Goal: Task Accomplishment & Management: Complete application form

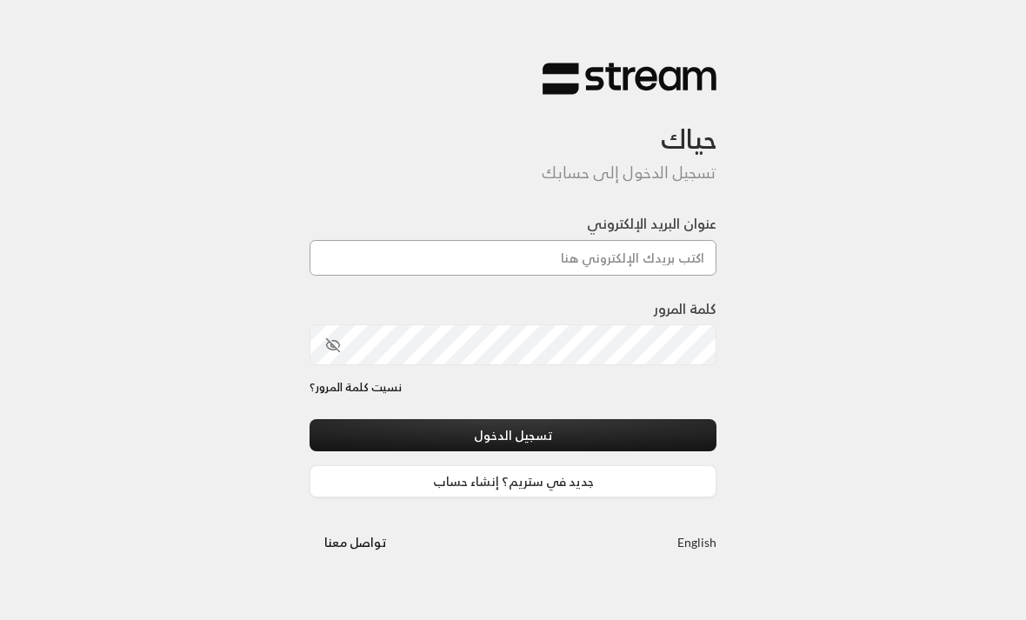
click at [642, 264] on input "عنوان البريد الإلكتروني" at bounding box center [513, 258] width 407 height 36
click at [637, 264] on input "عنوان البريد الإلكتروني" at bounding box center [513, 258] width 407 height 36
click at [539, 275] on input "عنوان البريد الإلكتروني" at bounding box center [513, 258] width 407 height 36
click at [629, 268] on input "عنوان البريد الإلكتروني" at bounding box center [513, 258] width 407 height 36
click at [574, 264] on input "عنوان البريد الإلكتروني" at bounding box center [513, 258] width 407 height 36
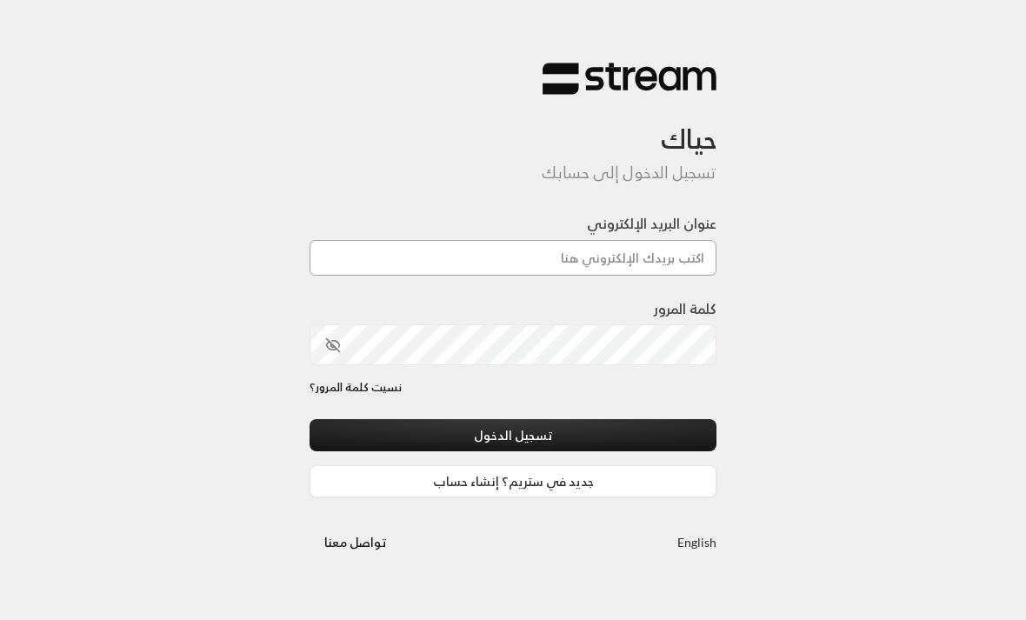
click at [574, 264] on input "عنوان البريد الإلكتروني" at bounding box center [513, 258] width 407 height 36
click at [568, 267] on input "عنوان البريد الإلكتروني" at bounding box center [513, 258] width 407 height 36
type input "ر"
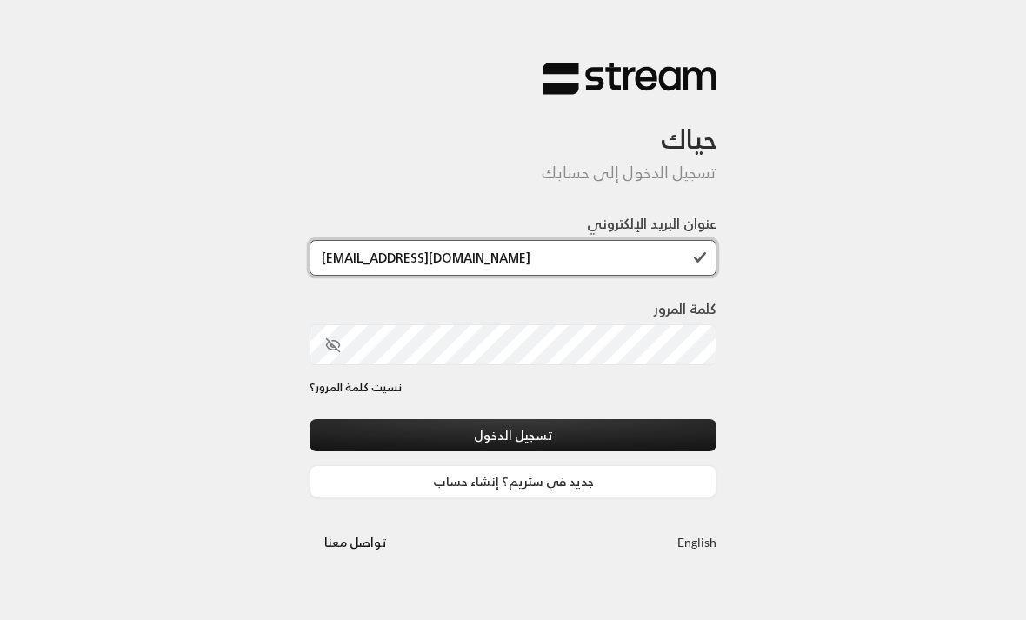
type input "[EMAIL_ADDRESS][DOMAIN_NAME]"
click at [640, 426] on button "تسجيل الدخول" at bounding box center [513, 435] width 407 height 32
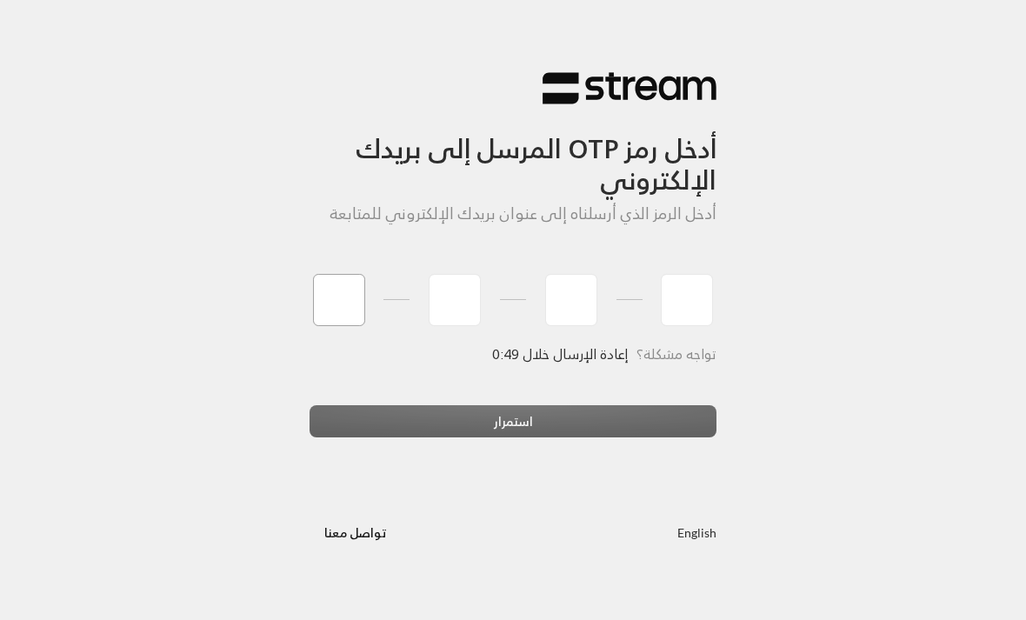
type input "9"
type input "7"
type input "4"
type input "2"
type input "9"
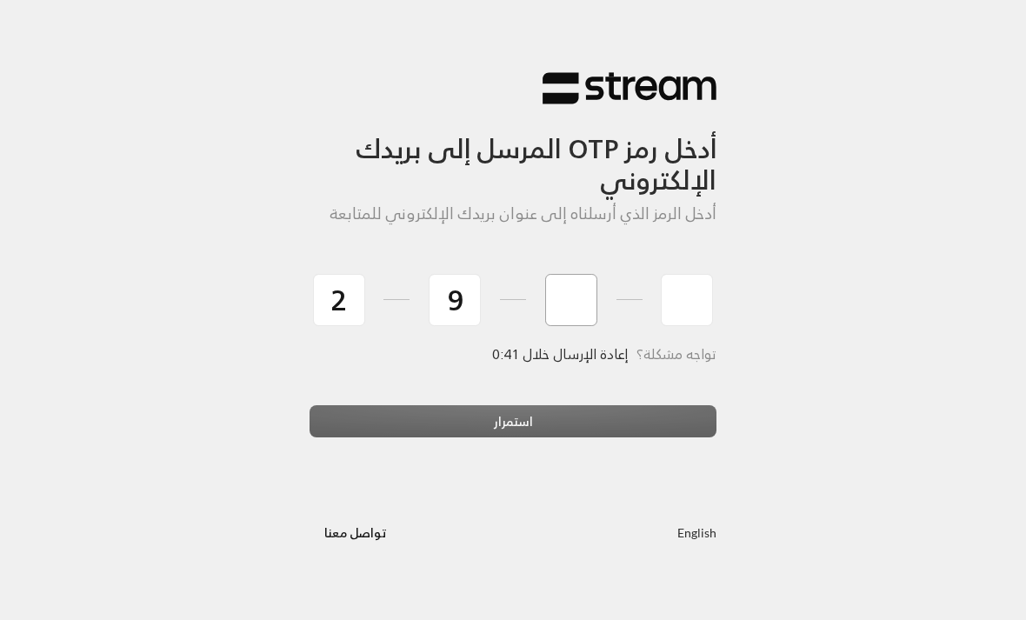
type input "7"
type input "4"
click at [610, 419] on div "استمرار" at bounding box center [513, 428] width 407 height 47
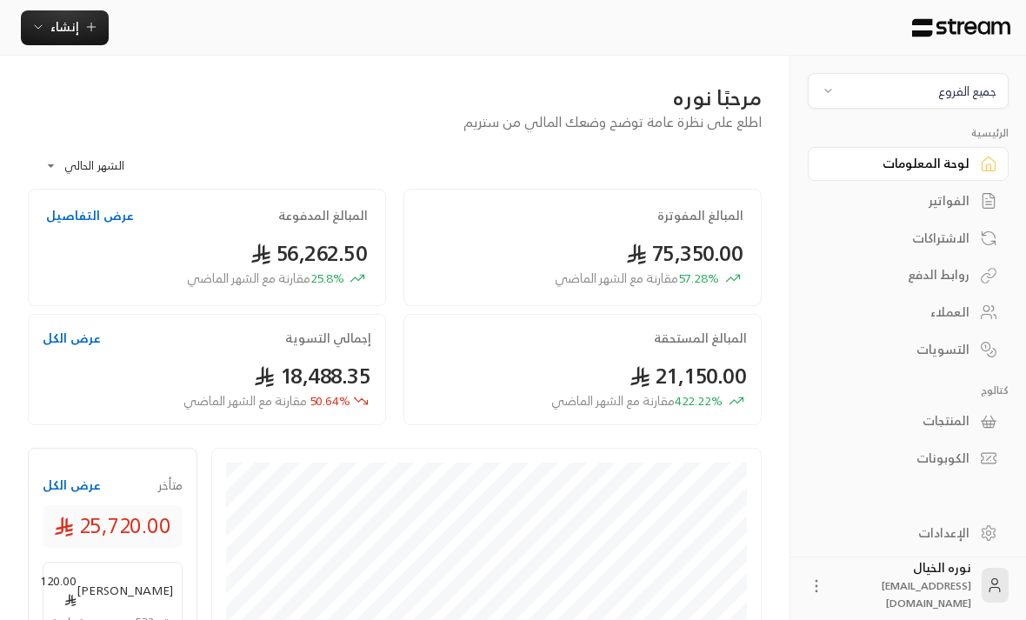
click at [982, 93] on div "جميع الفروع" at bounding box center [967, 91] width 58 height 18
click at [980, 215] on li "المروج Main Branch" at bounding box center [908, 209] width 179 height 34
click at [85, 25] on icon "button" at bounding box center [91, 27] width 14 height 14
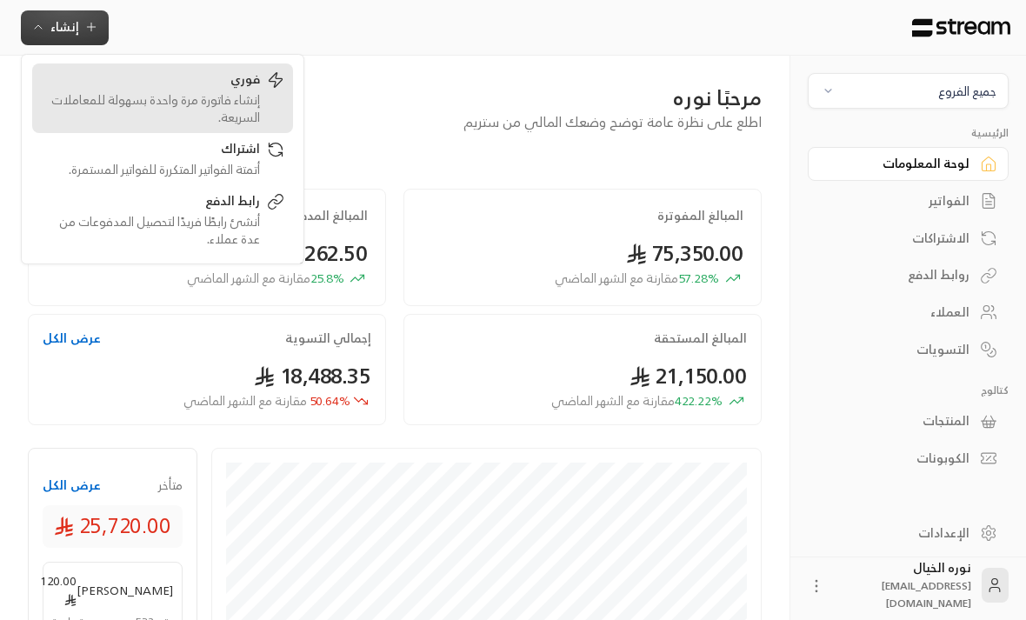
click at [256, 104] on div "إنشاء فاتورة مرة واحدة بسهولة للمعاملات السريعة." at bounding box center [150, 108] width 219 height 35
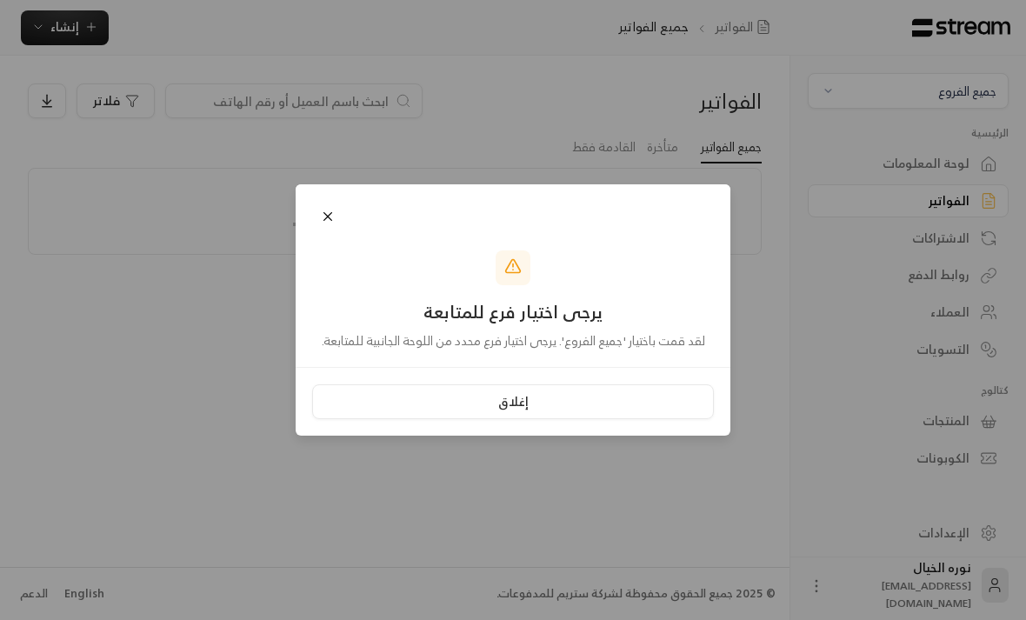
click at [618, 417] on button "إغلاق" at bounding box center [513, 401] width 402 height 35
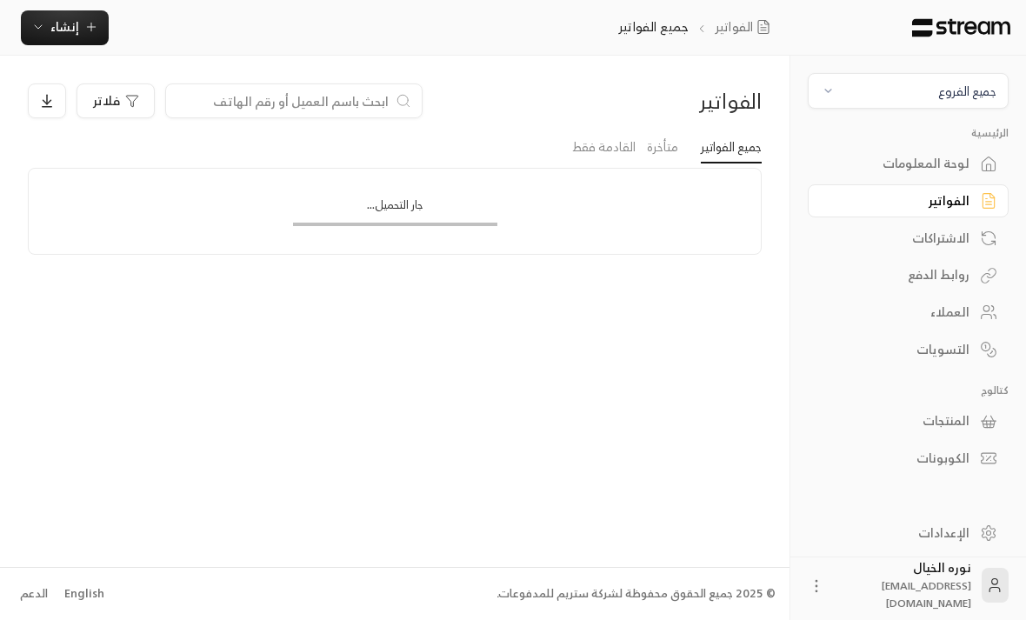
click at [942, 98] on div "جميع الفروع" at bounding box center [967, 91] width 58 height 18
click at [966, 214] on li "المروج Main Branch" at bounding box center [908, 209] width 179 height 34
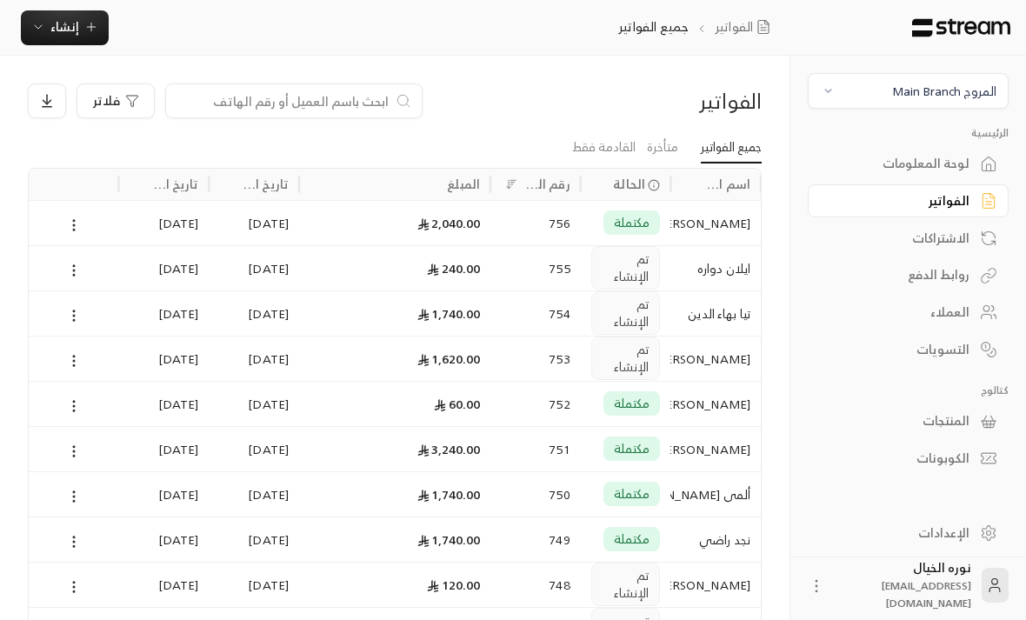
scroll to position [0, -1]
click at [78, 31] on span "إنشاء" at bounding box center [64, 27] width 67 height 22
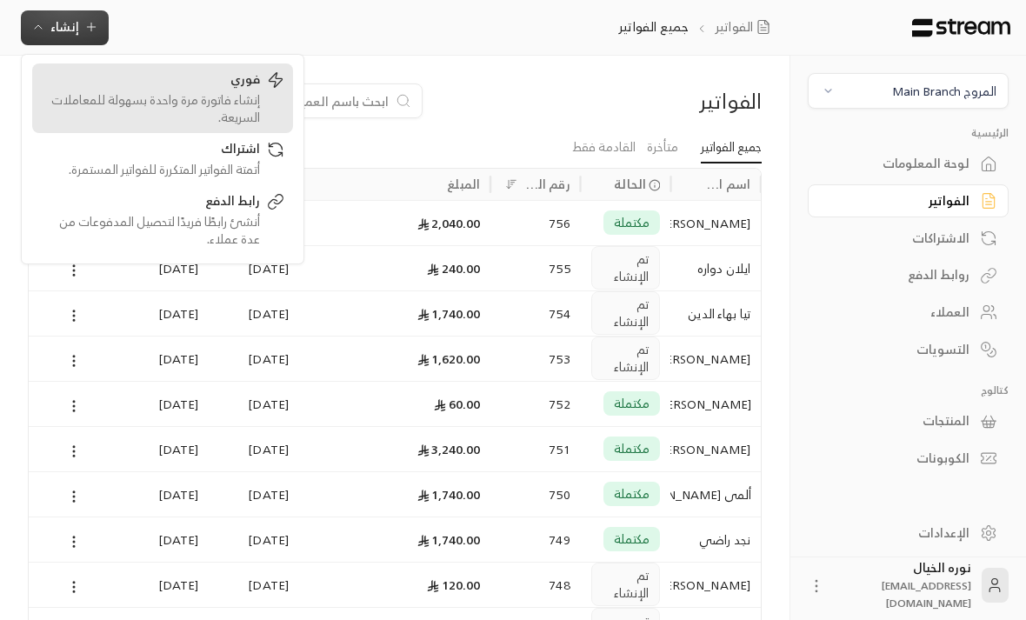
click at [248, 100] on div "إنشاء فاتورة مرة واحدة بسهولة للمعاملات السريعة." at bounding box center [150, 108] width 219 height 35
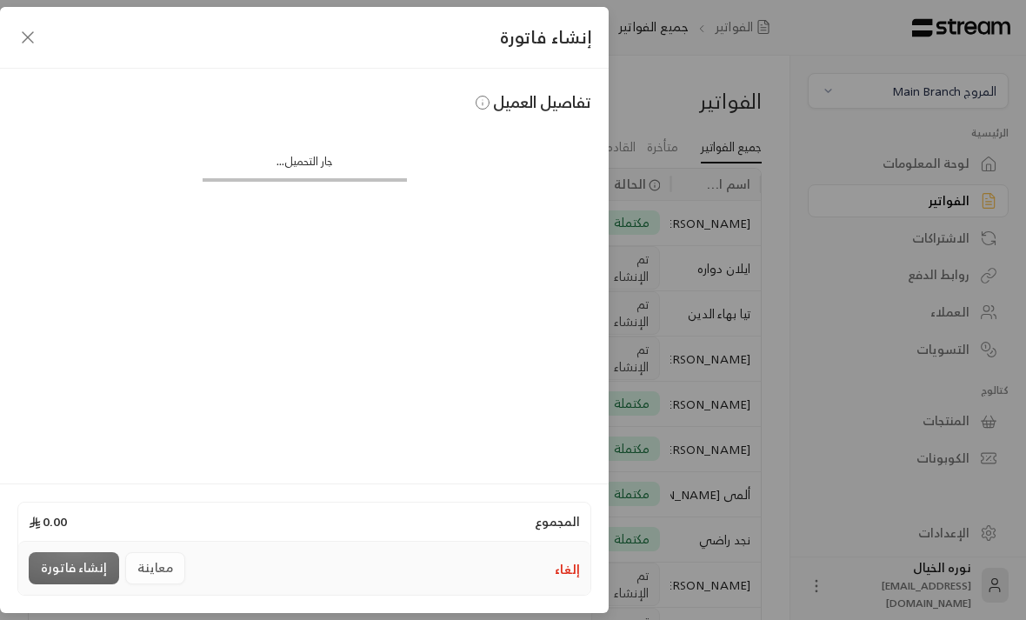
scroll to position [0, -1]
click at [525, 146] on input "اختر العميل" at bounding box center [304, 142] width 574 height 30
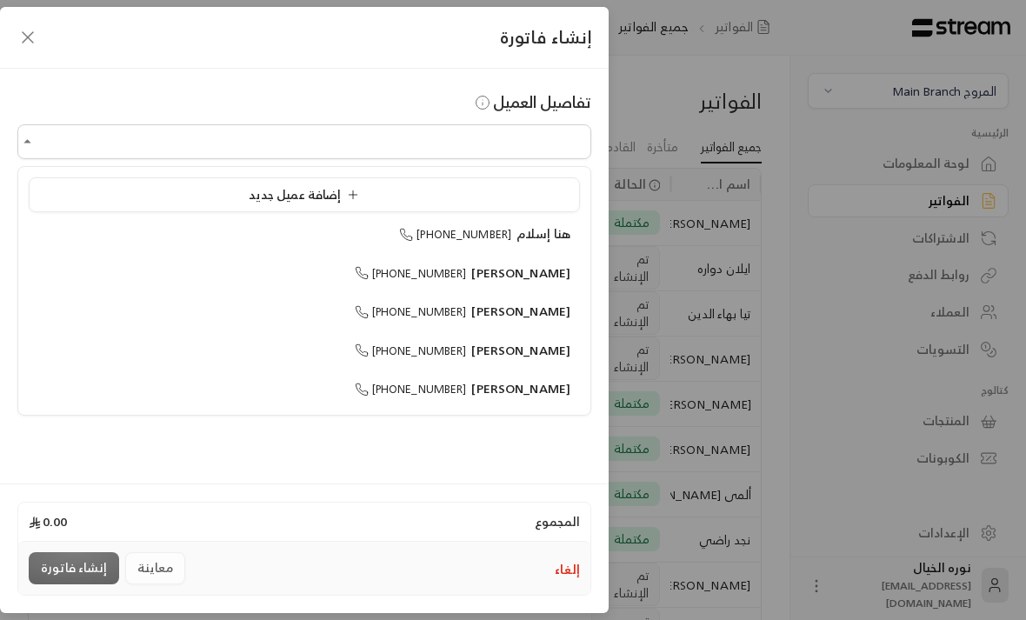
click at [372, 188] on div "إضافة عميل جديد" at bounding box center [304, 195] width 532 height 18
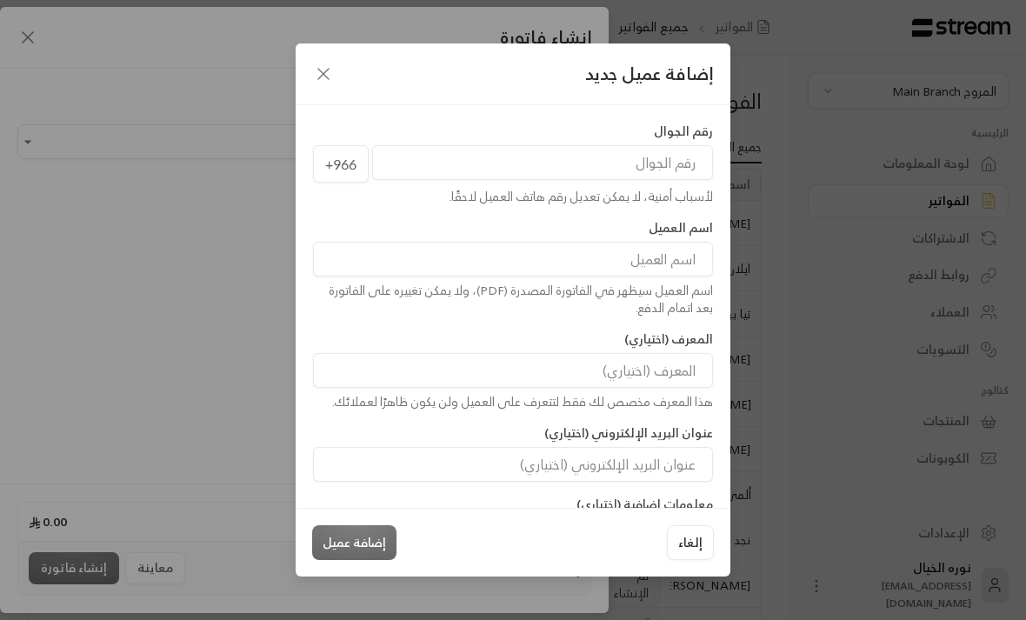
click at [637, 152] on input "tel" at bounding box center [542, 162] width 341 height 35
type input "5"
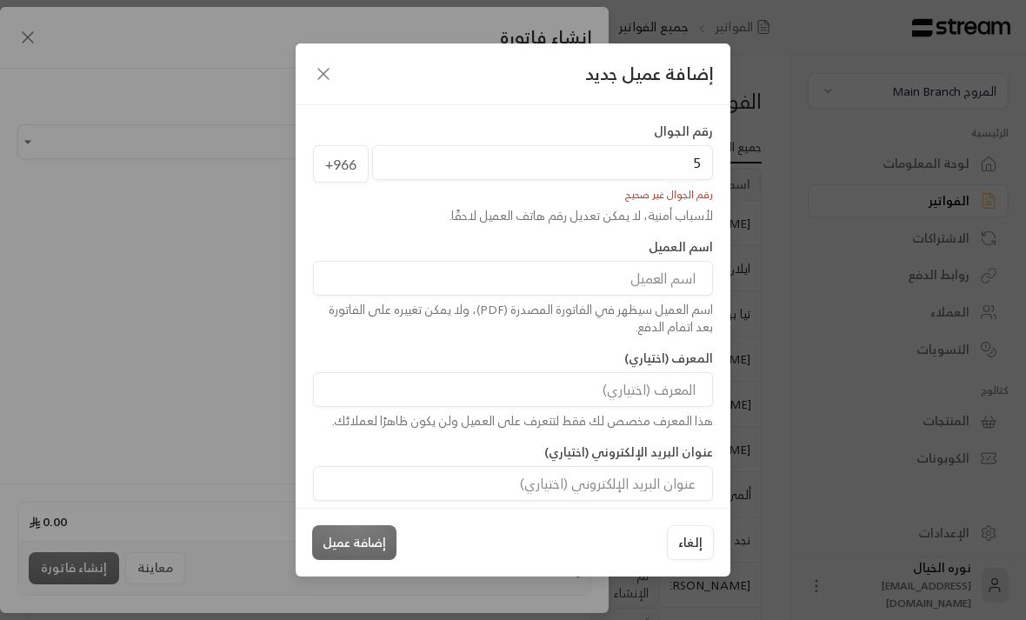
click at [695, 145] on input "5" at bounding box center [542, 162] width 341 height 35
click at [694, 145] on input "5" at bounding box center [542, 162] width 341 height 35
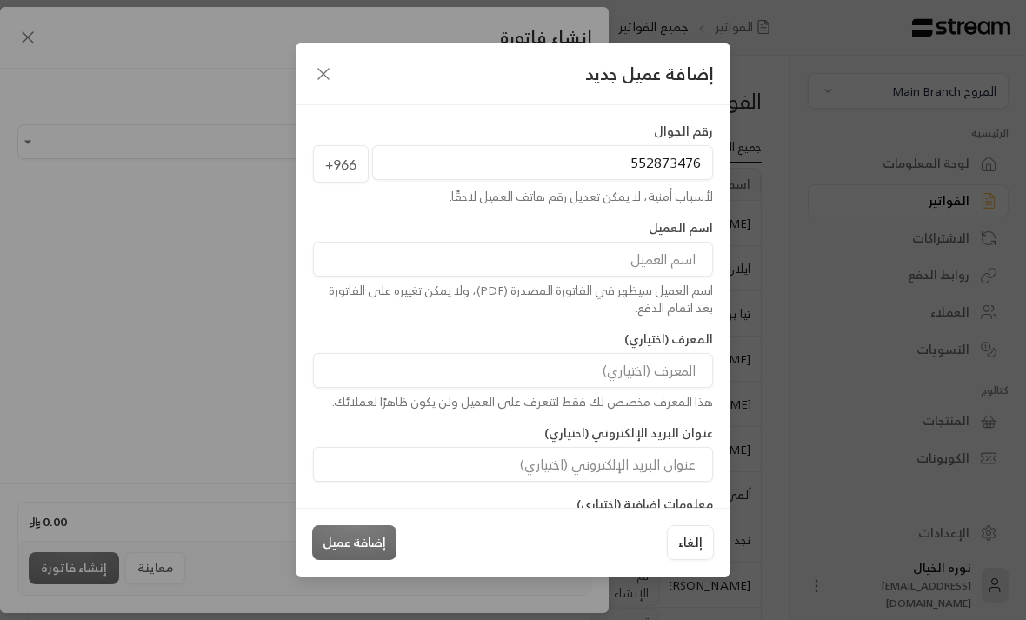
type input "552873476"
click at [695, 242] on input at bounding box center [513, 259] width 400 height 35
click at [650, 242] on input at bounding box center [513, 259] width 400 height 35
type input "[PERSON_NAME]"
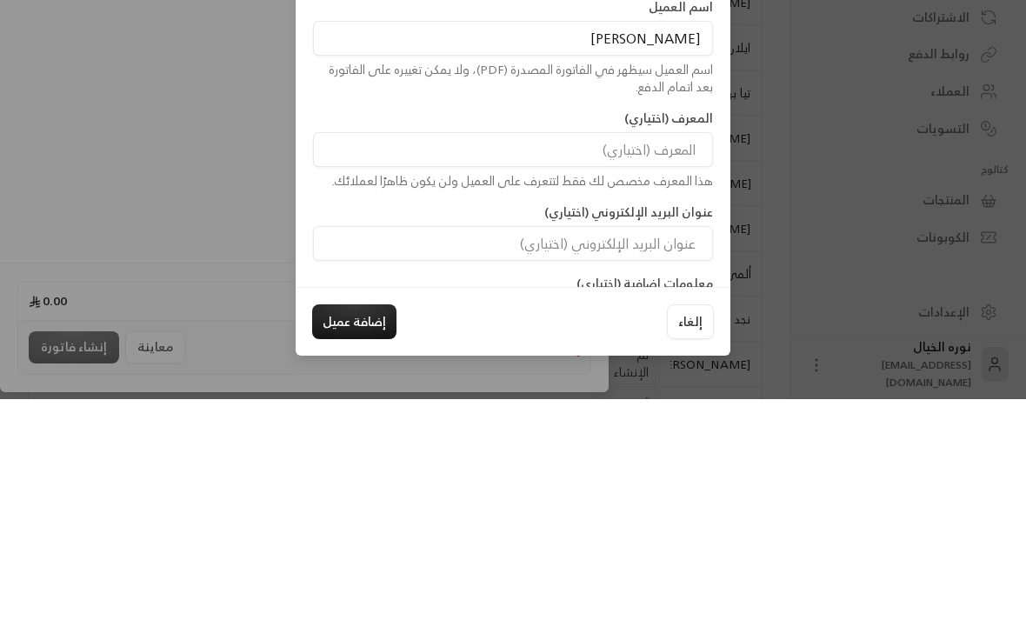
click at [222, 187] on div "إضافة عميل جديد رقم الجوال [PHONE_NUMBER] لأسباب أمنية، لا يمكن تعديل رقم هاتف …" at bounding box center [513, 310] width 1026 height 620
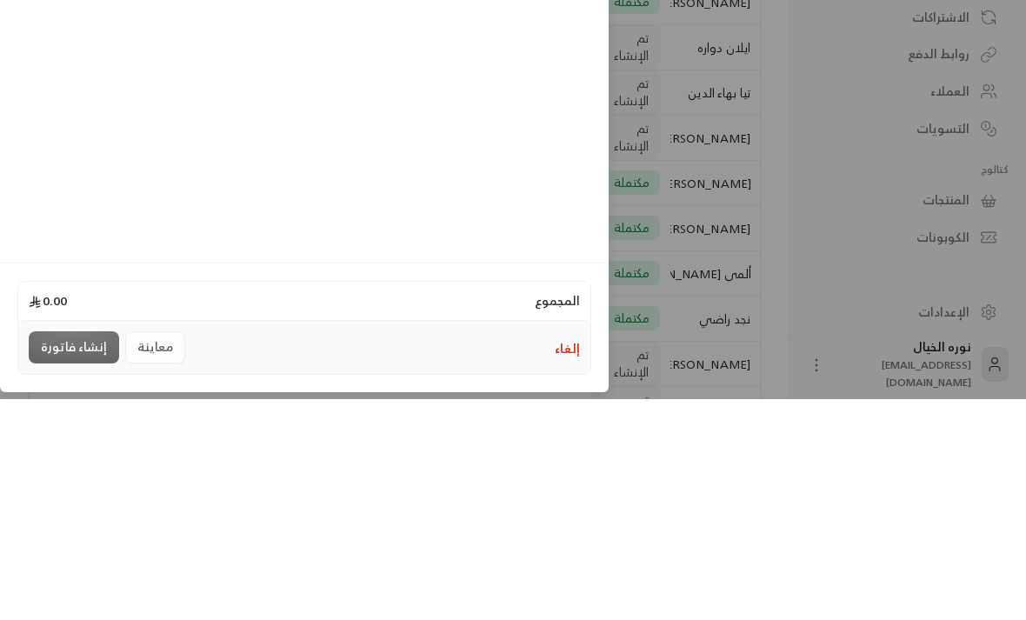
scroll to position [162, 0]
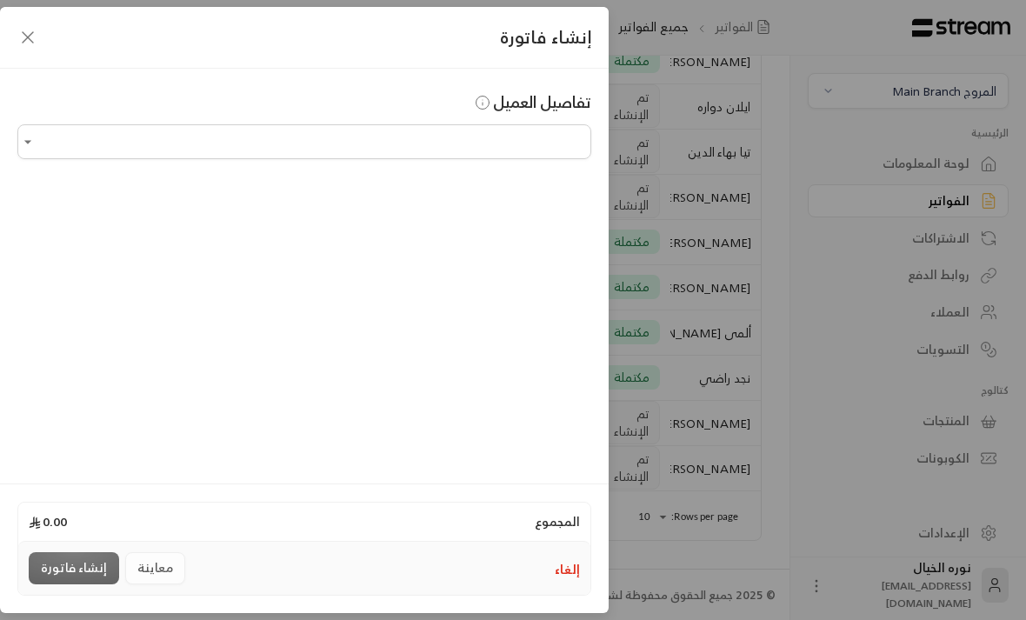
click at [509, 150] on input "اختر العميل" at bounding box center [304, 142] width 574 height 30
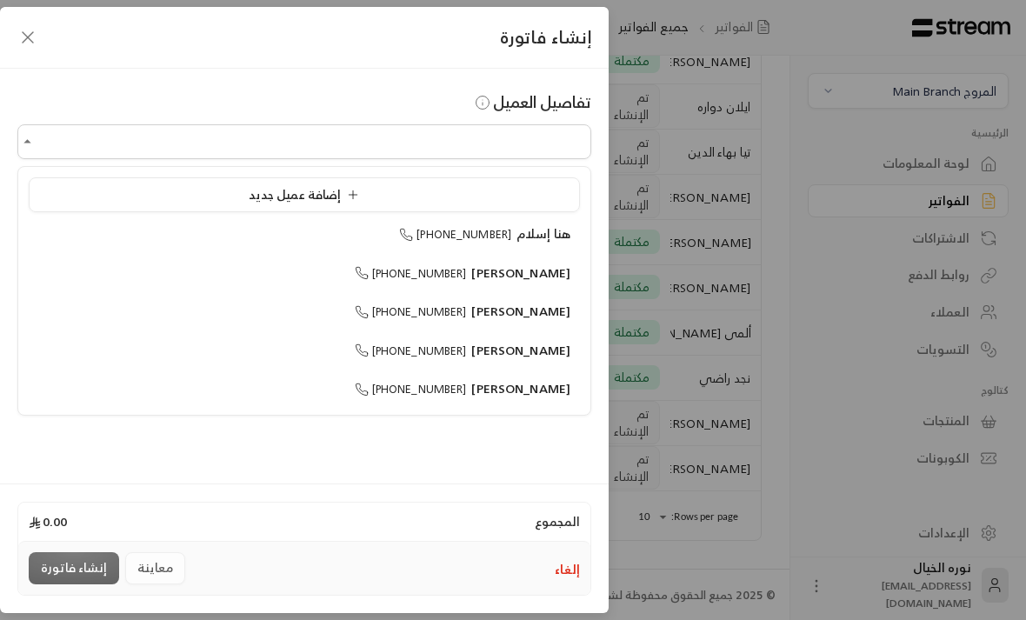
click at [520, 199] on div "إضافة عميل جديد" at bounding box center [304, 195] width 532 height 18
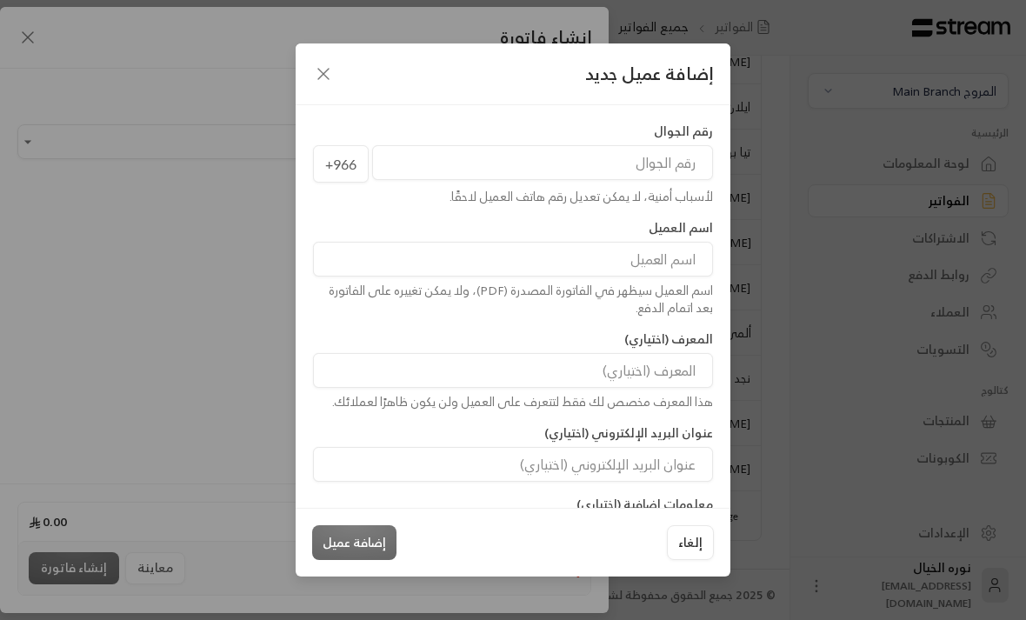
click at [692, 145] on input "tel" at bounding box center [542, 162] width 341 height 35
type input "552873476"
click at [654, 242] on input at bounding box center [513, 259] width 400 height 35
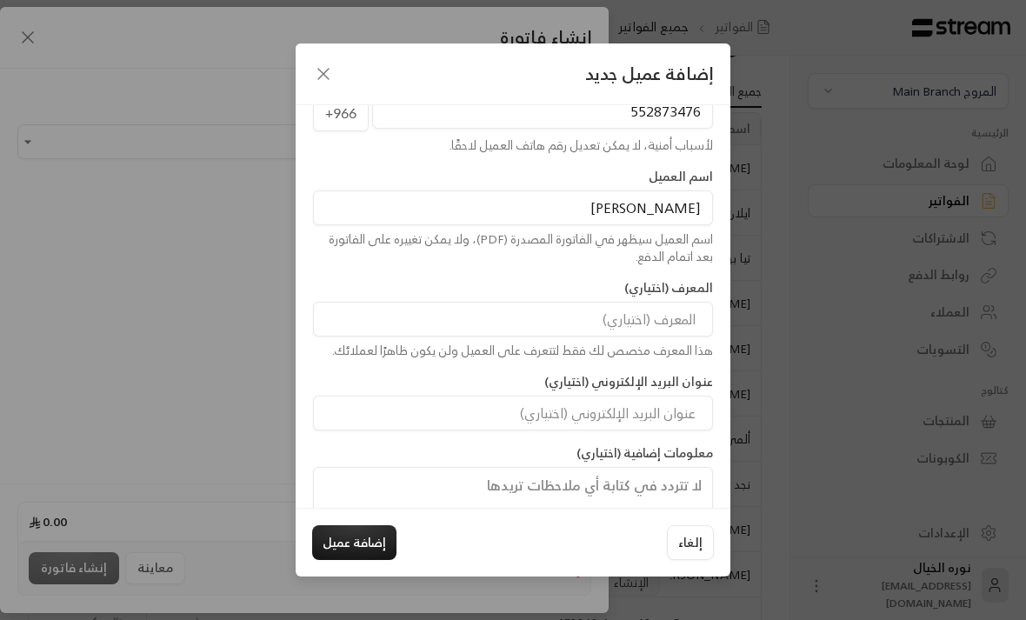
scroll to position [0, -1]
type input "[PERSON_NAME]"
click at [363, 560] on button "إضافة عميل" at bounding box center [354, 542] width 84 height 35
type input "**********"
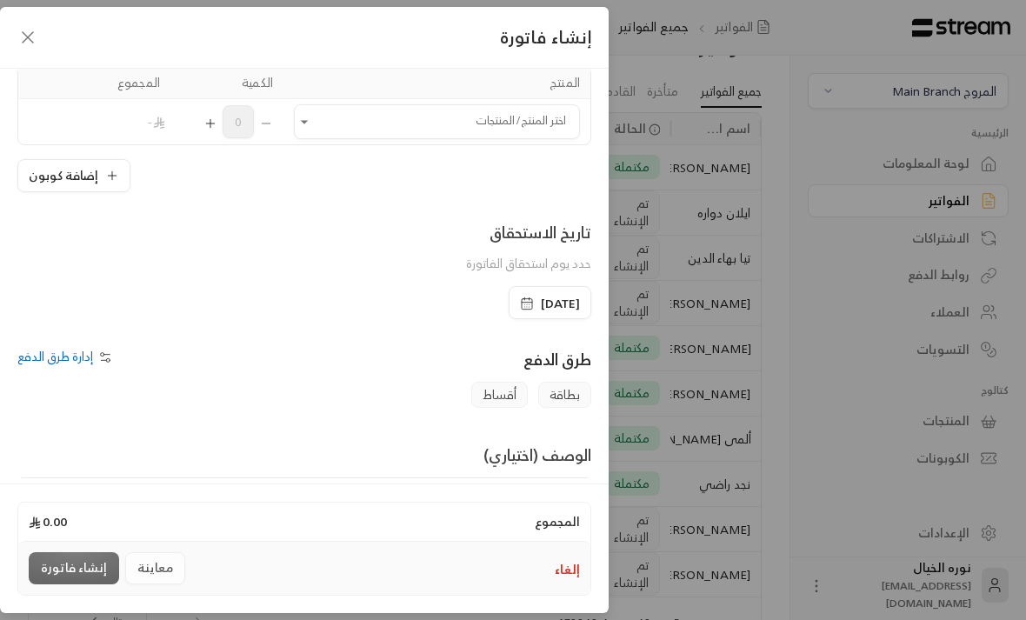
scroll to position [157, 0]
click at [301, 115] on icon "Open" at bounding box center [304, 119] width 17 height 17
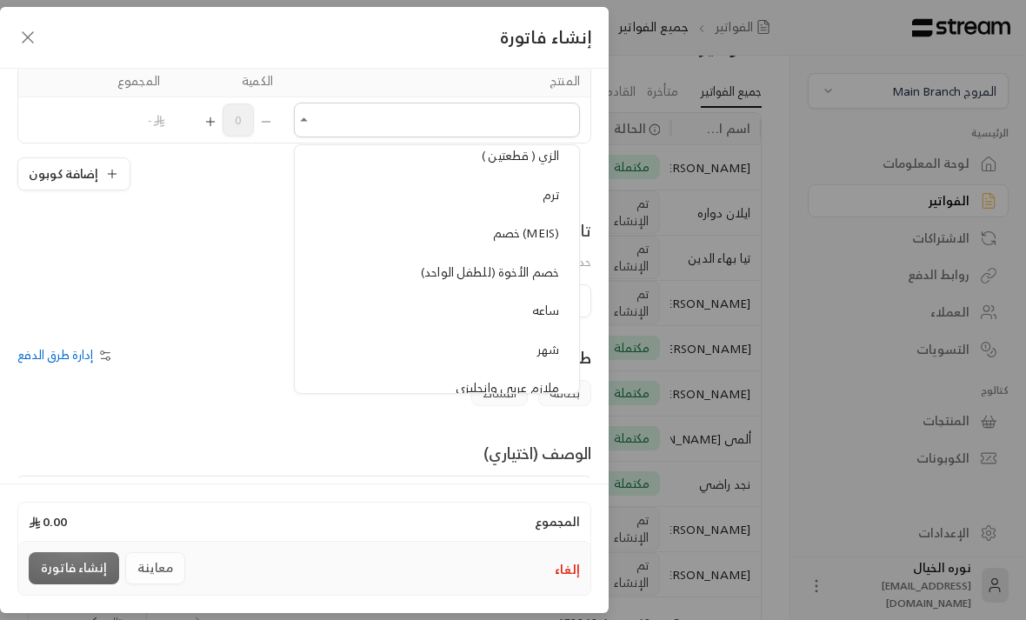
scroll to position [1689, 0]
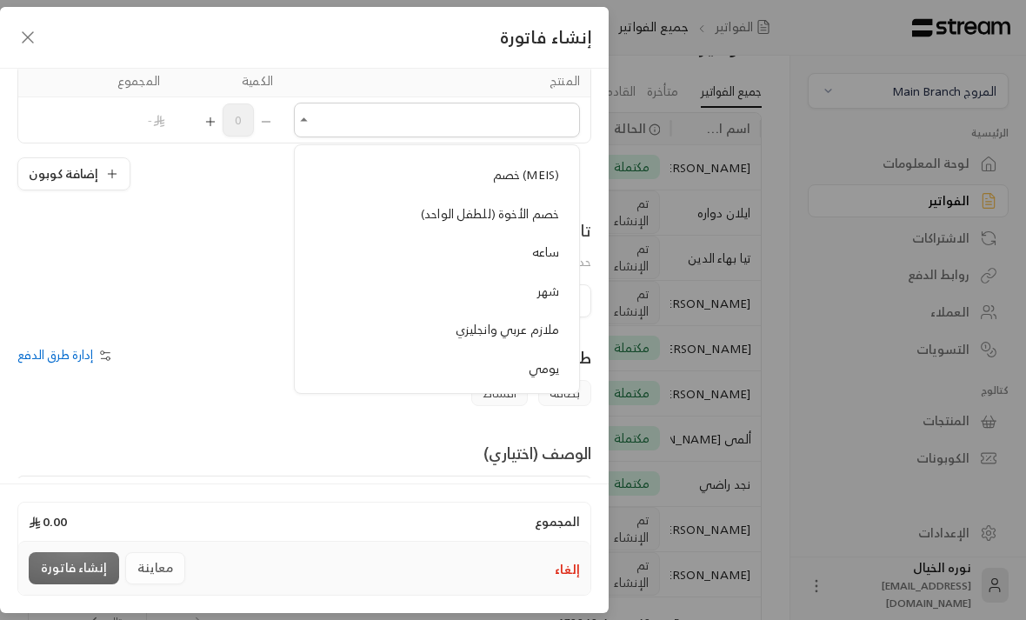
click at [543, 357] on span "يومي" at bounding box center [544, 368] width 31 height 22
type input "****"
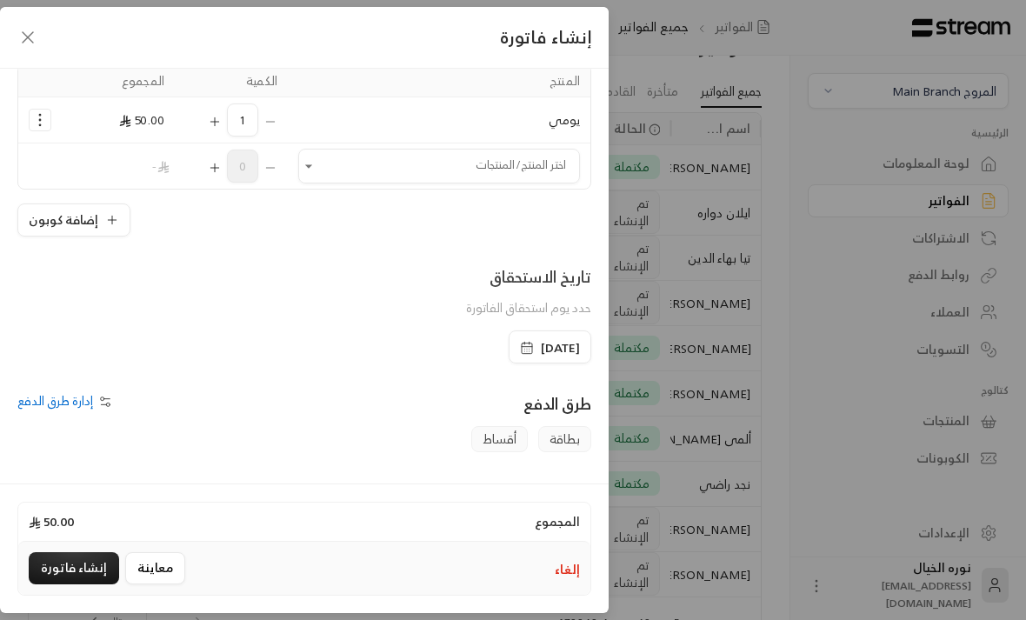
click at [49, 124] on button "Selected Products" at bounding box center [40, 120] width 21 height 21
click at [144, 203] on link "إزالة المنتج" at bounding box center [95, 194] width 108 height 30
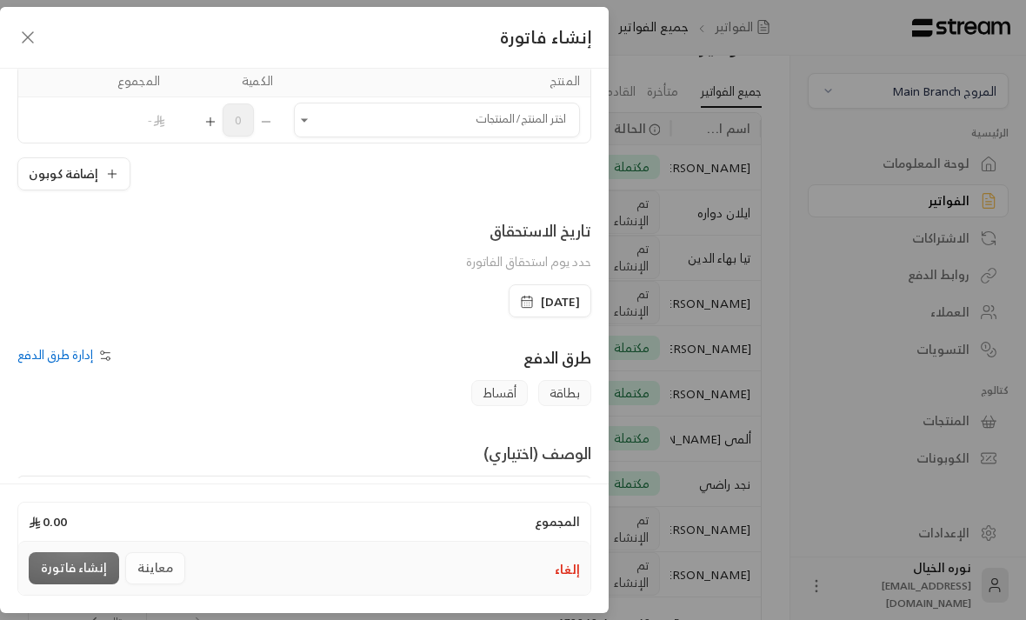
click at [304, 118] on icon "Open" at bounding box center [304, 119] width 17 height 17
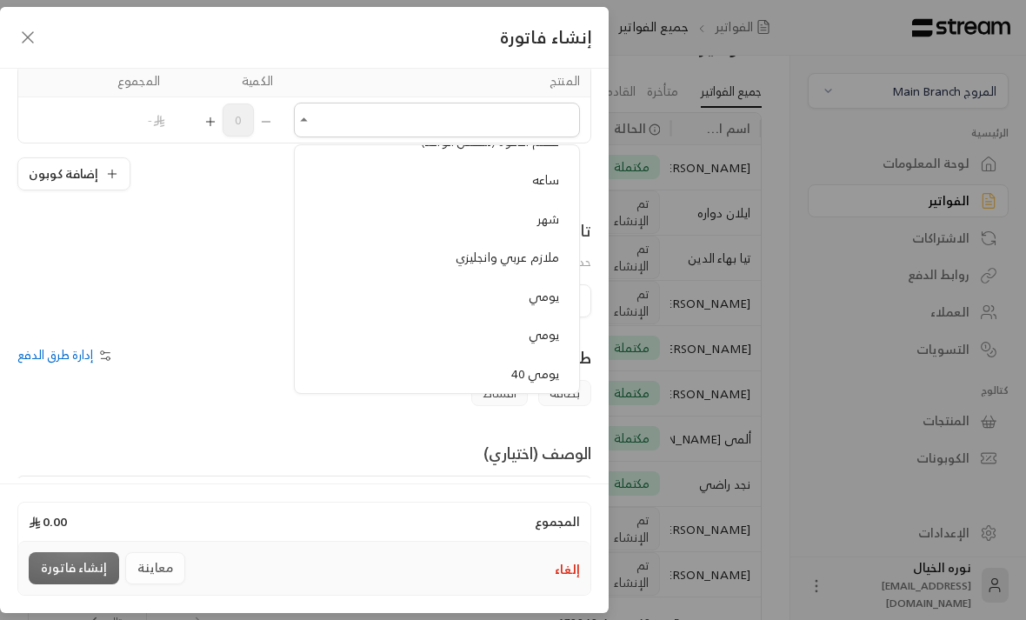
scroll to position [1742, 0]
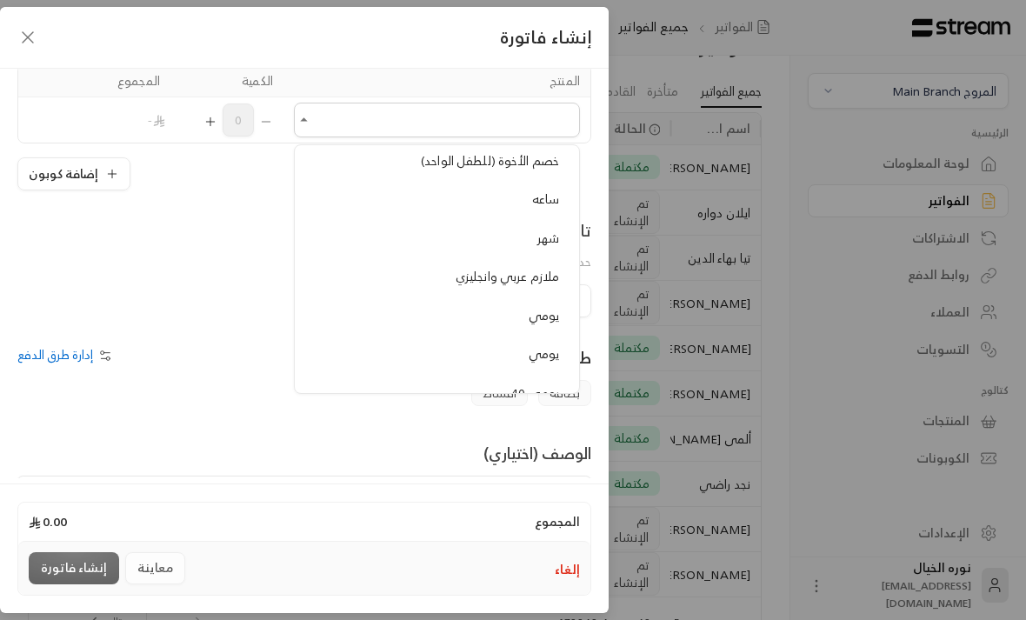
click at [527, 343] on li "يومي" at bounding box center [436, 354] width 263 height 34
type input "****"
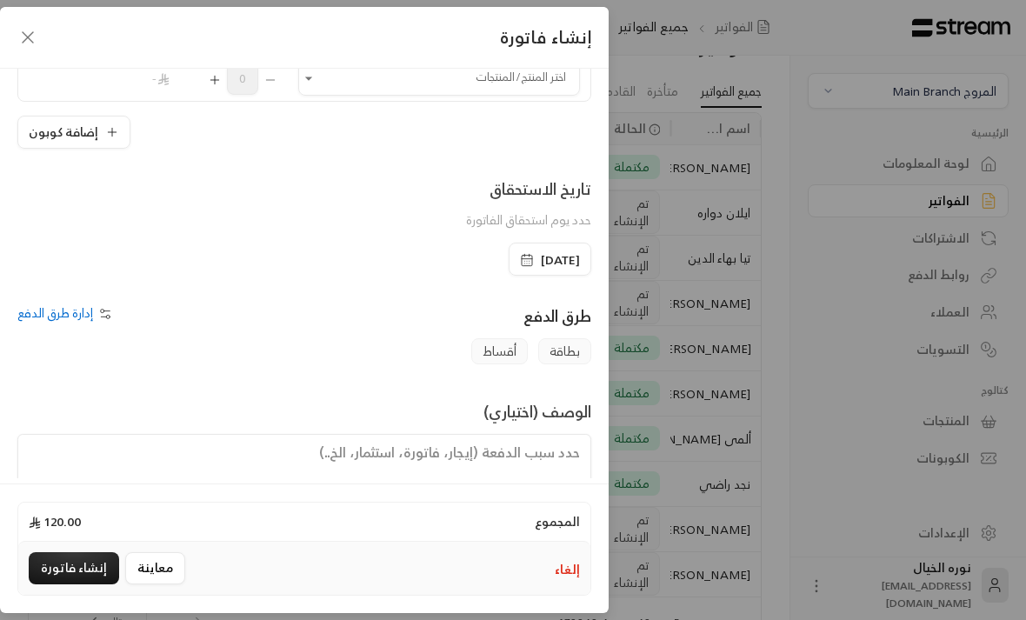
scroll to position [244, 0]
click at [533, 467] on textarea at bounding box center [304, 474] width 574 height 78
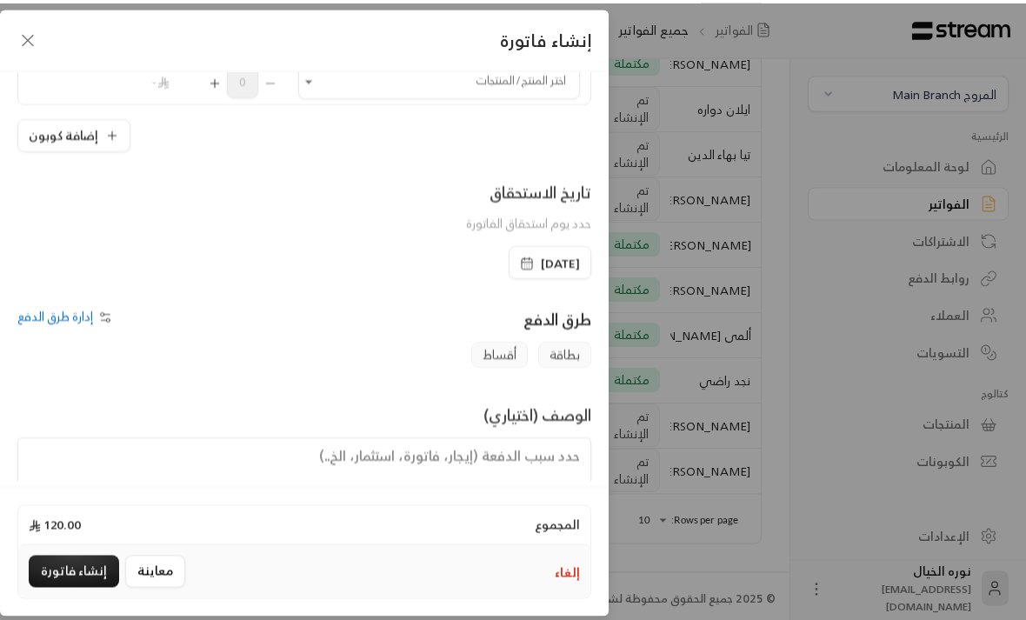
scroll to position [162, 0]
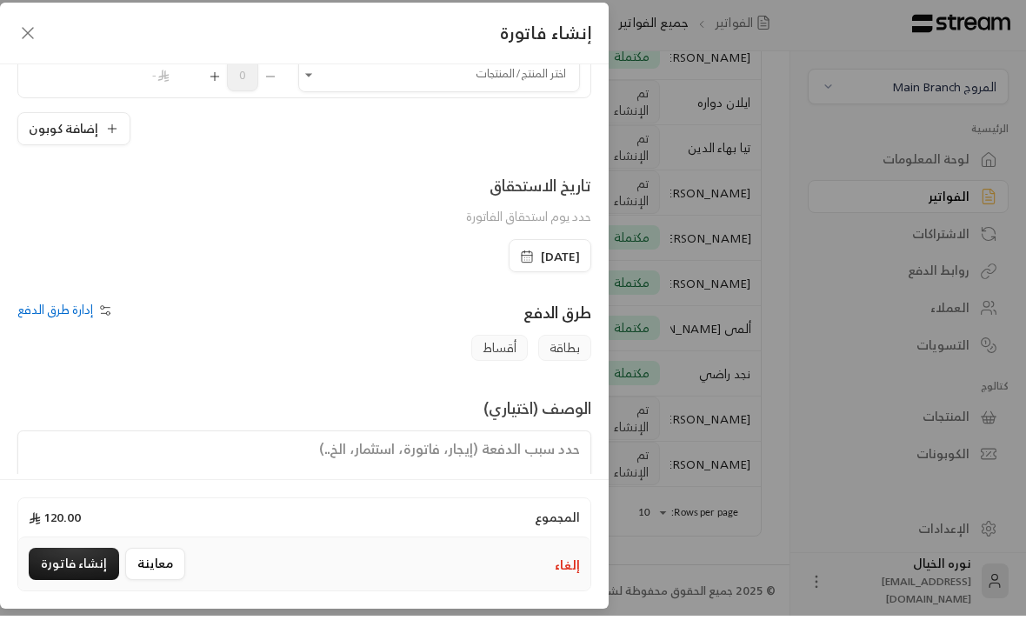
click at [96, 584] on button "إنشاء فاتورة" at bounding box center [74, 568] width 90 height 32
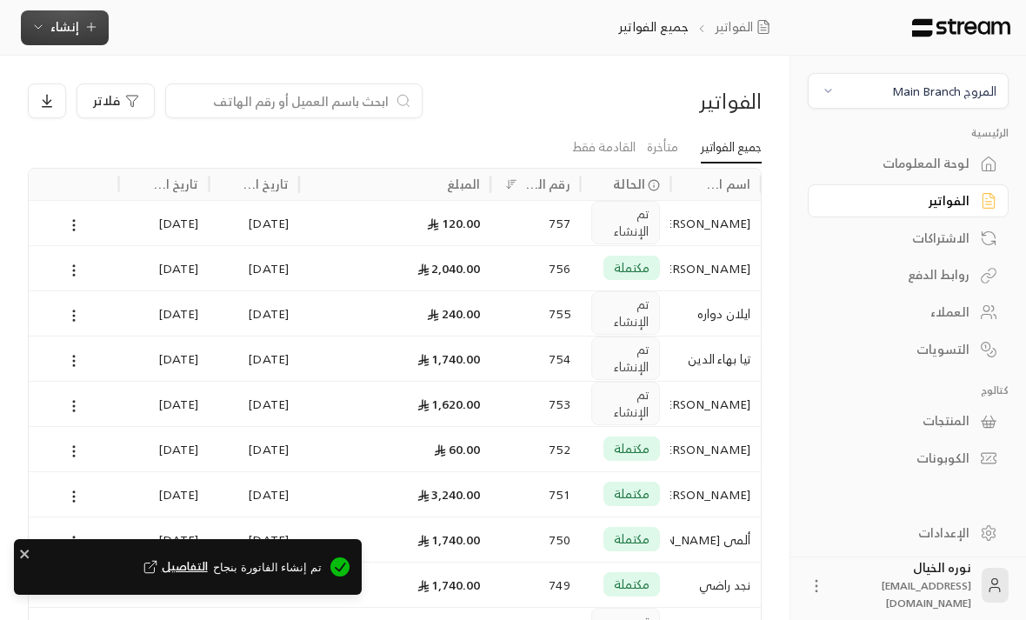
scroll to position [0, -1]
click at [122, 217] on div "[DATE]" at bounding box center [164, 222] width 90 height 45
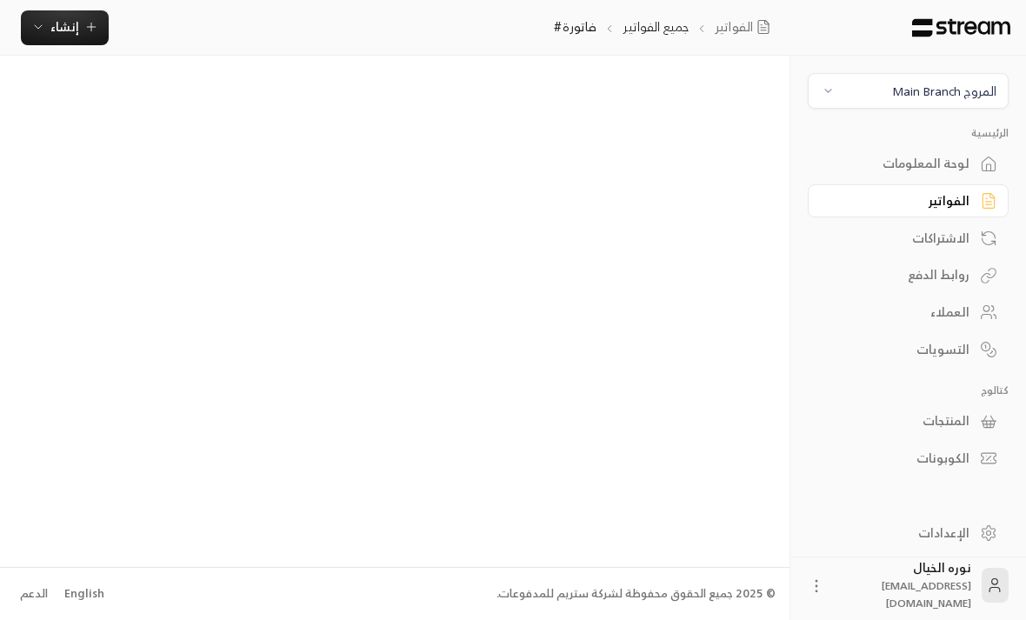
click at [943, 200] on div "الفواتير" at bounding box center [900, 200] width 140 height 17
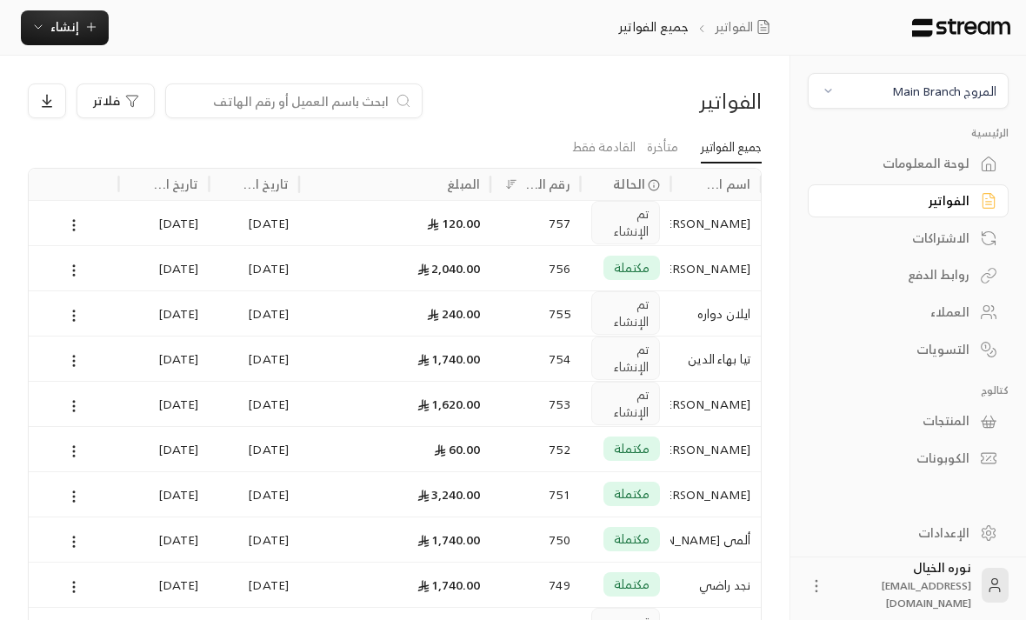
scroll to position [0, -1]
click at [425, 221] on div "120.00" at bounding box center [395, 223] width 170 height 44
